Goal: Task Accomplishment & Management: Complete application form

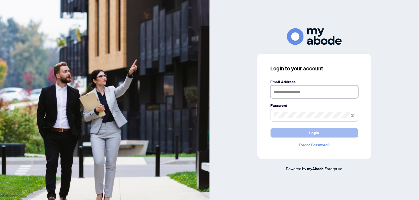
type input "**********"
click at [301, 131] on button "Login" at bounding box center [315, 132] width 88 height 9
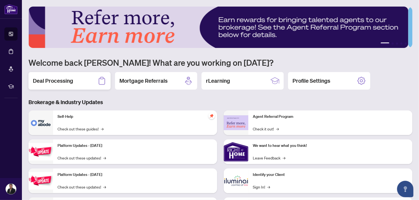
click at [60, 81] on h2 "Deal Processing" at bounding box center [53, 81] width 40 height 8
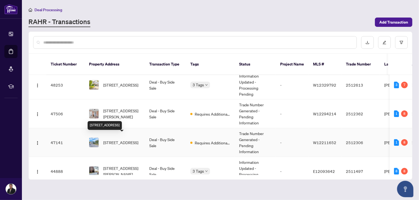
scroll to position [62, 0]
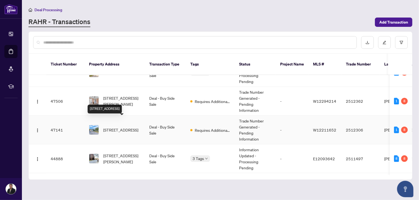
click at [131, 127] on span "[STREET_ADDRESS]" at bounding box center [120, 130] width 35 height 6
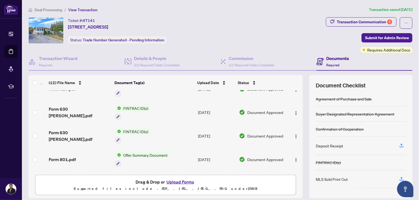
scroll to position [190, 0]
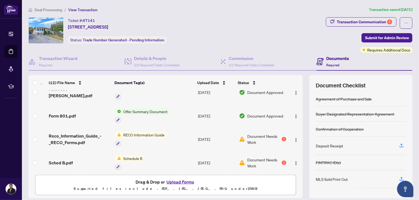
click at [180, 132] on td "RECO Information Guide" at bounding box center [154, 139] width 83 height 24
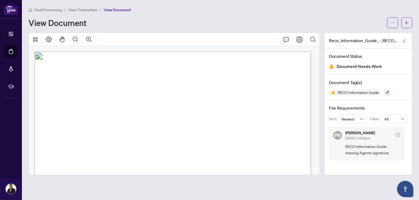
scroll to position [0, 0]
click at [406, 25] on span "button" at bounding box center [407, 22] width 4 height 9
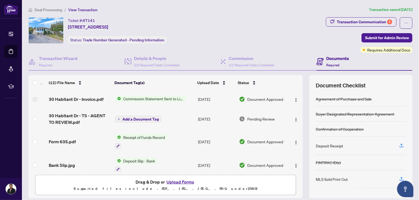
click at [175, 181] on button "Upload Forms" at bounding box center [180, 181] width 31 height 7
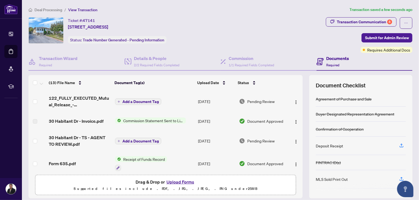
drag, startPoint x: 211, startPoint y: 131, endPoint x: 173, endPoint y: 108, distance: 44.3
click at [173, 108] on div "Ticket #: 47141 [STREET_ADDRESS] Status: Trade Number Generated - Pending Infor…" at bounding box center [220, 107] width 388 height 181
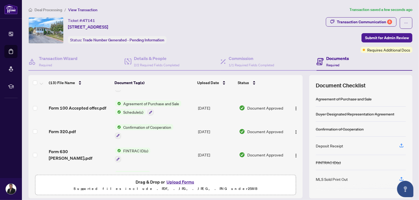
scroll to position [212, 0]
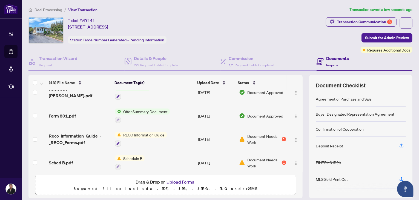
click at [138, 163] on div at bounding box center [130, 166] width 30 height 7
click at [191, 156] on td "Schedule B" at bounding box center [154, 163] width 83 height 24
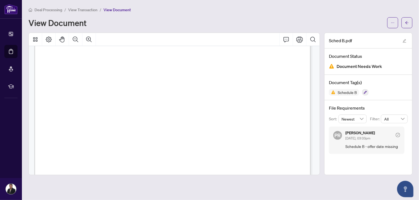
scroll to position [243, 0]
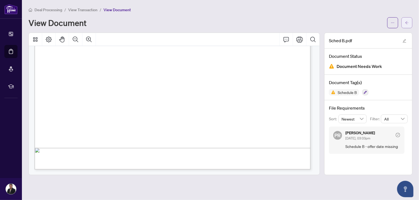
click at [406, 24] on icon "arrow-left" at bounding box center [407, 23] width 4 height 4
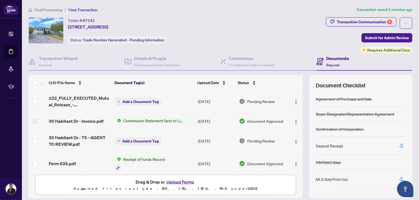
scroll to position [212, 0]
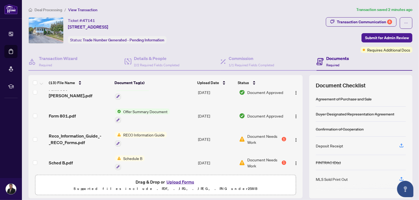
click at [154, 134] on div "RECO Information Guide" at bounding box center [141, 139] width 52 height 15
click at [151, 140] on div at bounding box center [141, 143] width 52 height 7
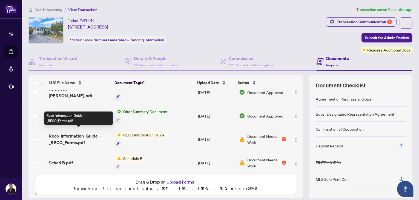
click at [82, 133] on span "Reco_Information_Guide_-_RECO_Forms.pdf" at bounding box center [80, 139] width 62 height 13
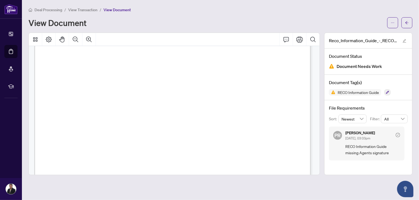
scroll to position [4448, 0]
click at [410, 23] on button "button" at bounding box center [406, 22] width 11 height 11
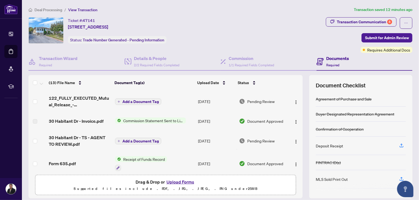
click at [177, 182] on button "Upload Forms" at bounding box center [180, 181] width 31 height 7
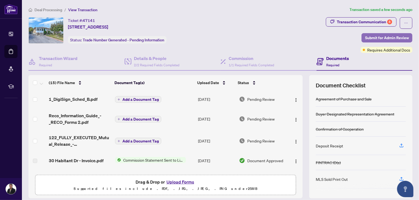
click at [388, 39] on span "Submit for Admin Review" at bounding box center [387, 37] width 44 height 9
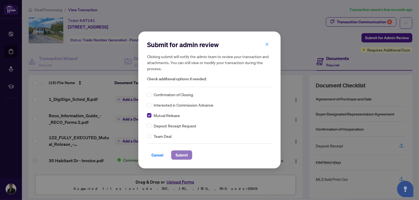
click at [180, 152] on span "Submit" at bounding box center [182, 155] width 12 height 9
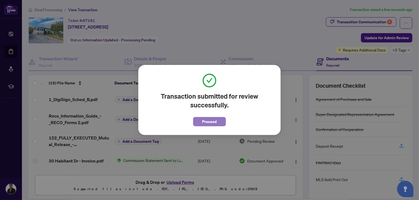
click at [208, 119] on span "Proceed" at bounding box center [209, 121] width 15 height 9
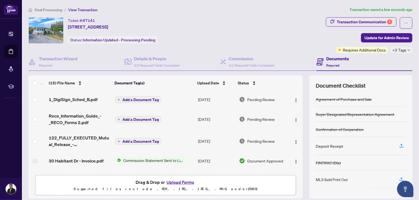
click at [265, 20] on div "Ticket #: 47141 [STREET_ADDRESS] Status: Information Updated - Processing Pendi…" at bounding box center [175, 30] width 295 height 26
drag, startPoint x: 265, startPoint y: 20, endPoint x: 395, endPoint y: 36, distance: 130.9
click at [395, 36] on span "Update for Admin Review" at bounding box center [387, 37] width 44 height 9
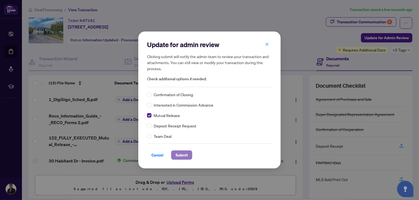
click at [180, 157] on span "Submit" at bounding box center [182, 155] width 12 height 9
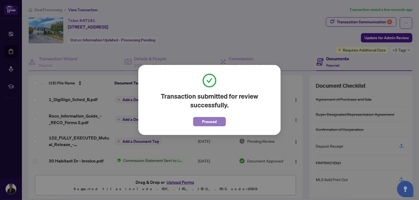
click at [209, 123] on span "Proceed" at bounding box center [209, 121] width 15 height 9
